Goal: Transaction & Acquisition: Purchase product/service

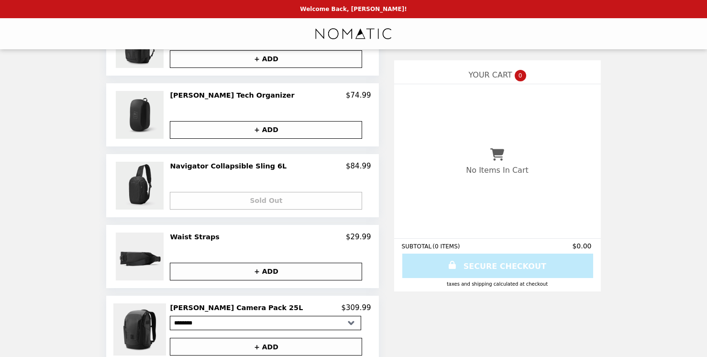
scroll to position [375, 0]
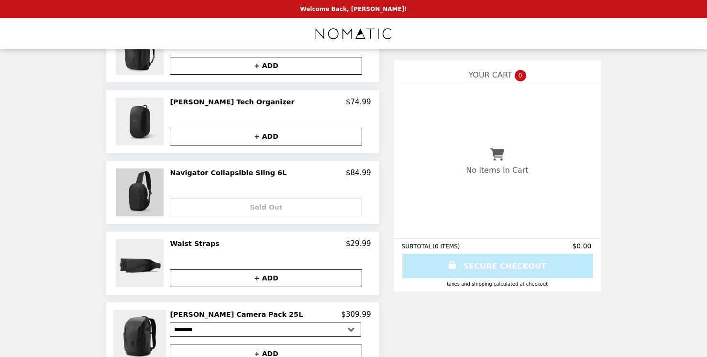
click at [161, 193] on img at bounding box center [141, 192] width 50 height 48
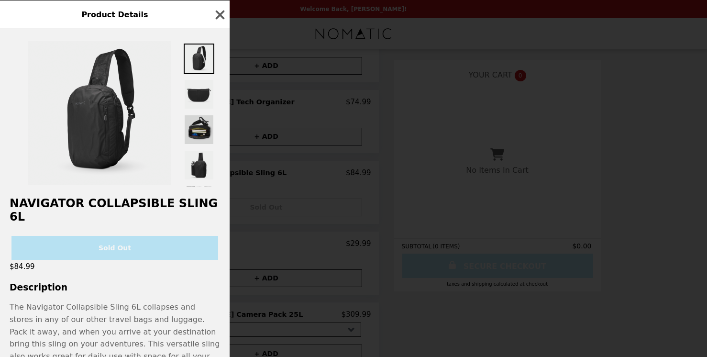
click at [208, 125] on img at bounding box center [199, 129] width 31 height 31
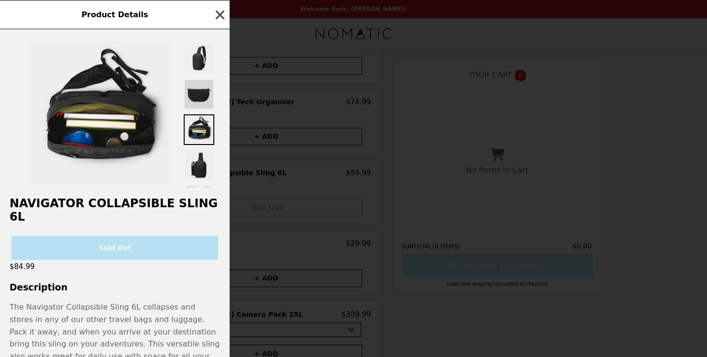
click at [207, 86] on img at bounding box center [199, 94] width 31 height 31
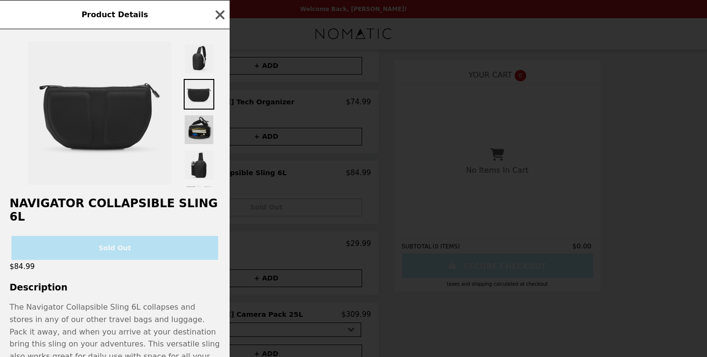
click at [195, 130] on img at bounding box center [199, 129] width 31 height 31
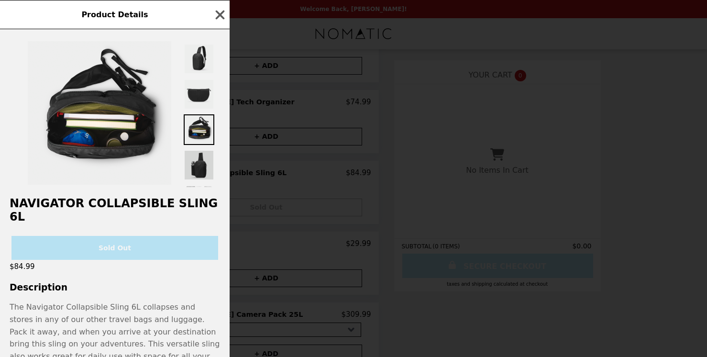
click at [191, 161] on img at bounding box center [199, 165] width 31 height 31
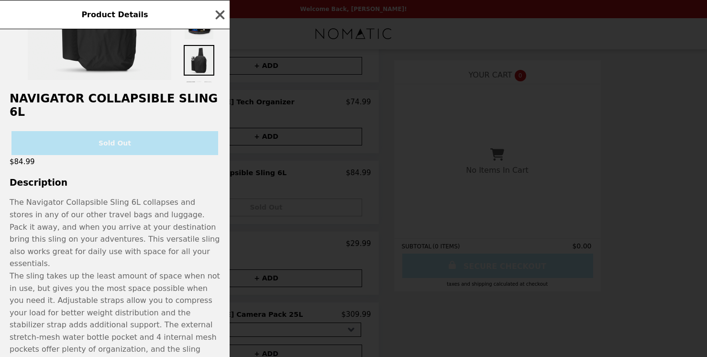
scroll to position [128, 0]
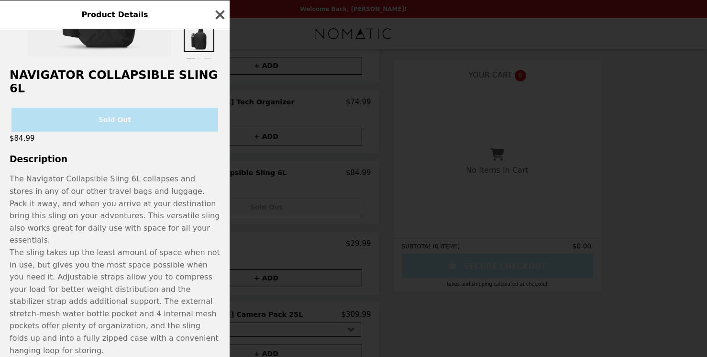
click at [216, 17] on icon "button" at bounding box center [220, 15] width 14 height 14
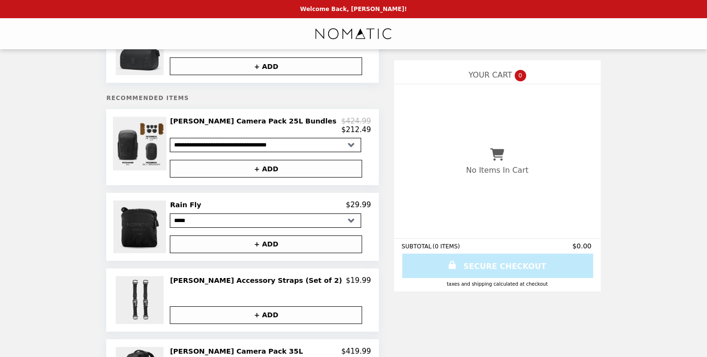
scroll to position [52, 0]
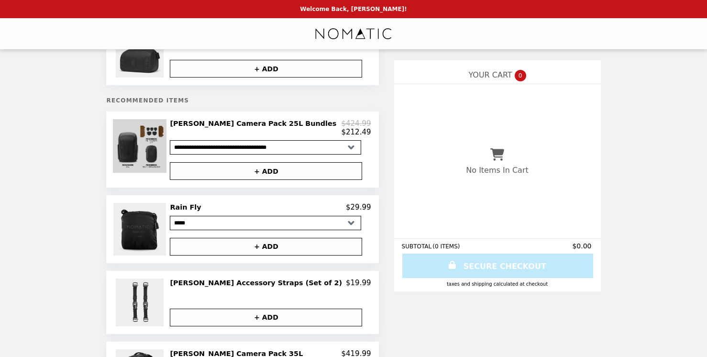
click at [169, 153] on img at bounding box center [141, 146] width 56 height 54
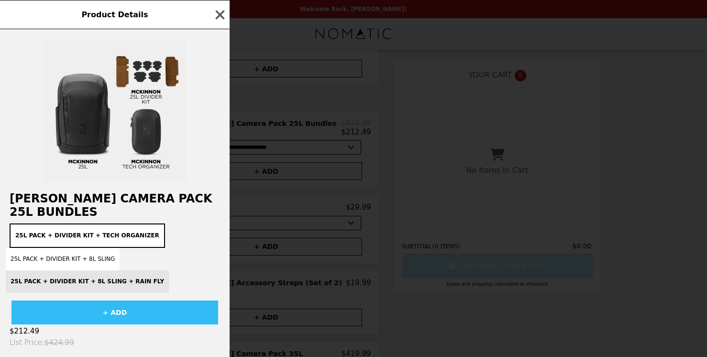
click at [65, 278] on div "25L Pack + Divider Kit + Tech Organizer 25L Pack + Divider Kit + 8L Sling 25L P…" at bounding box center [115, 257] width 218 height 69
click at [68, 258] on button "25L Pack + Divider Kit + 8L Sling" at bounding box center [63, 259] width 114 height 22
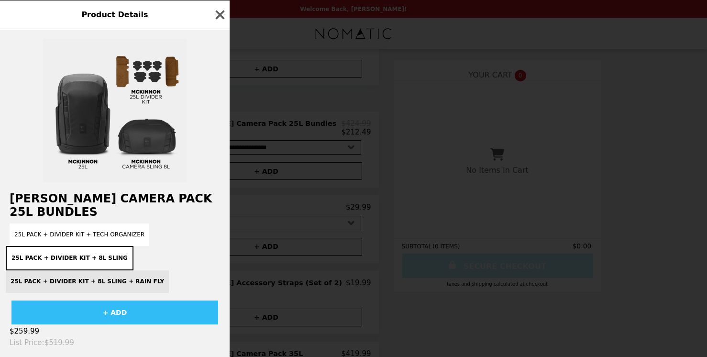
click at [64, 276] on div "25L Pack + Divider Kit + Tech Organizer 25L Pack + Divider Kit + 8L Sling 25L P…" at bounding box center [115, 257] width 218 height 69
click at [74, 256] on button "25L Pack + Divider Kit + 8L Sling" at bounding box center [70, 258] width 128 height 24
click at [219, 13] on icon "button" at bounding box center [220, 14] width 9 height 9
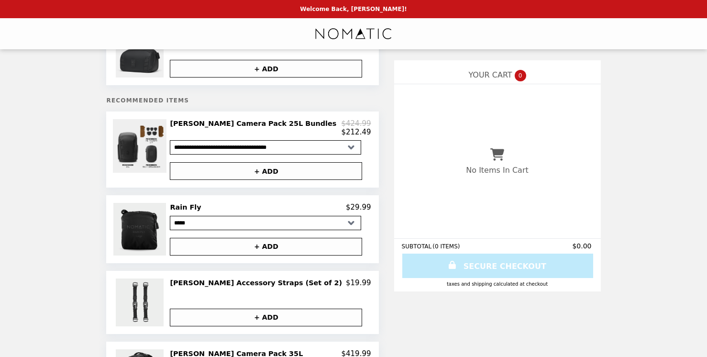
scroll to position [0, 0]
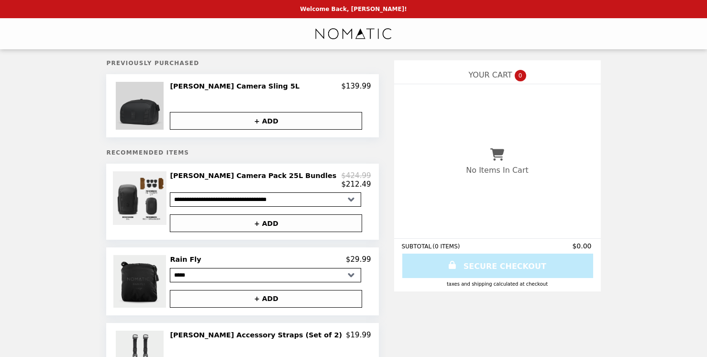
click at [166, 111] on img at bounding box center [141, 106] width 50 height 48
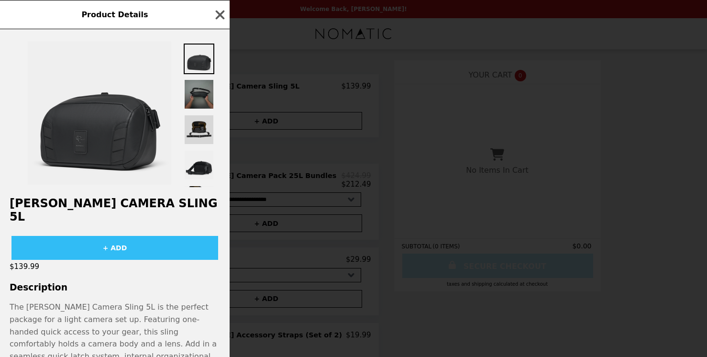
click at [198, 126] on img at bounding box center [199, 129] width 31 height 31
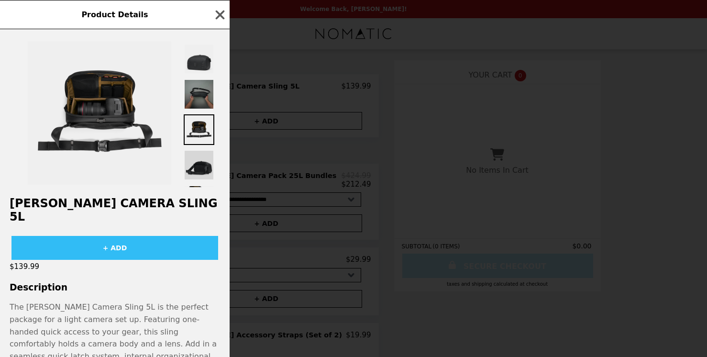
click at [199, 170] on img at bounding box center [199, 165] width 31 height 31
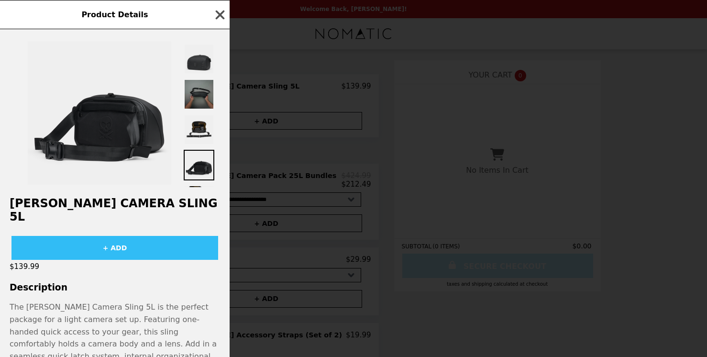
click at [221, 11] on icon "button" at bounding box center [220, 15] width 14 height 14
